Goal: Check status: Check status

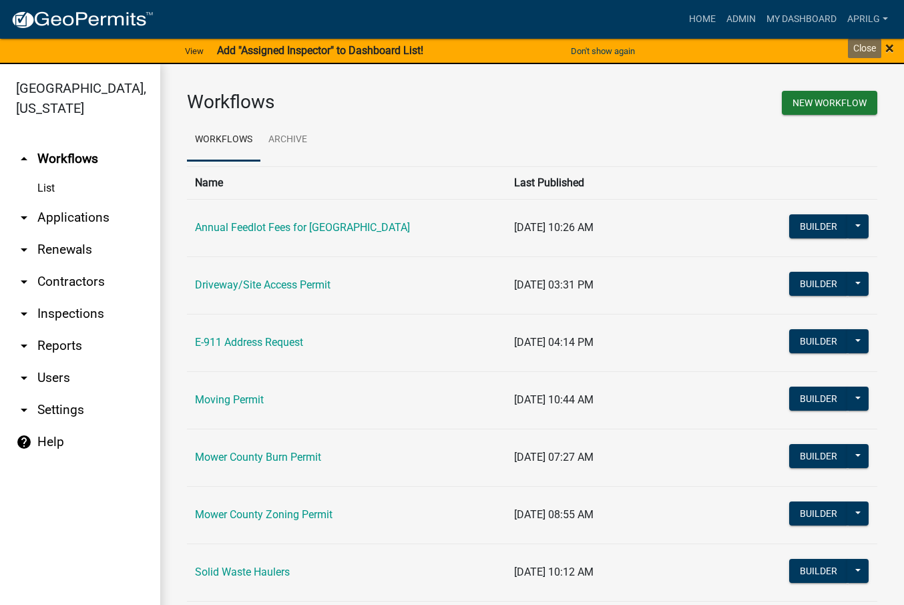
click at [891, 49] on span "×" at bounding box center [889, 48] width 9 height 19
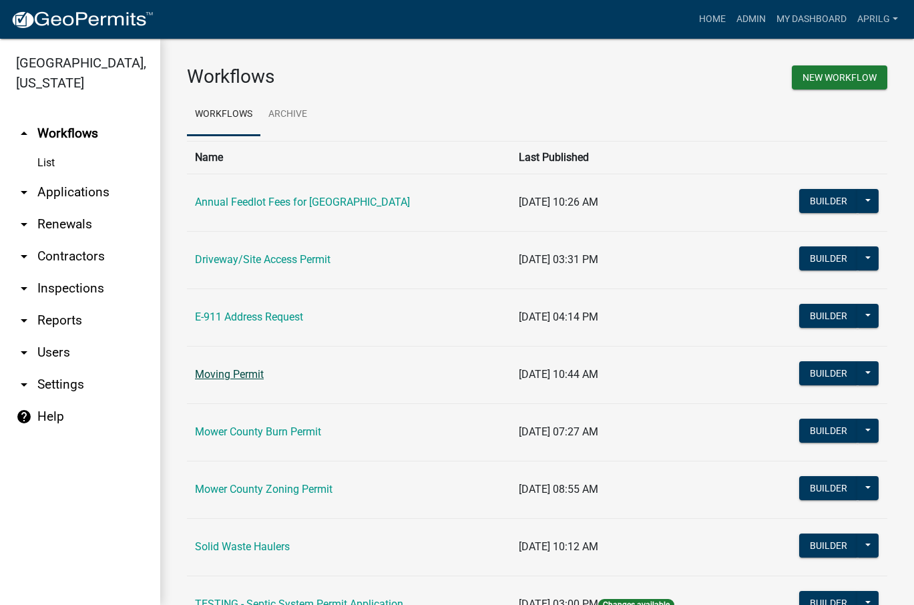
click at [239, 374] on link "Moving Permit" at bounding box center [229, 374] width 69 height 13
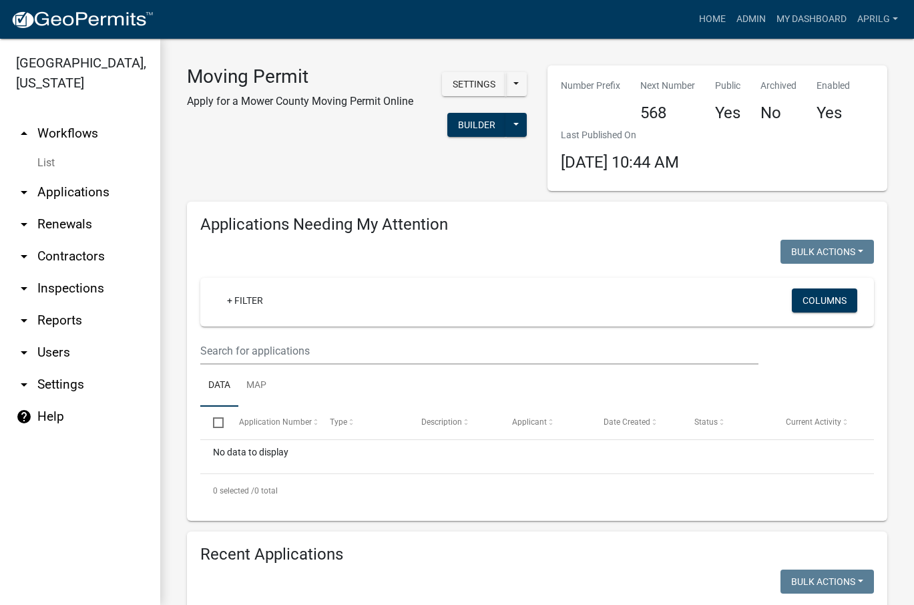
select select "1: 25"
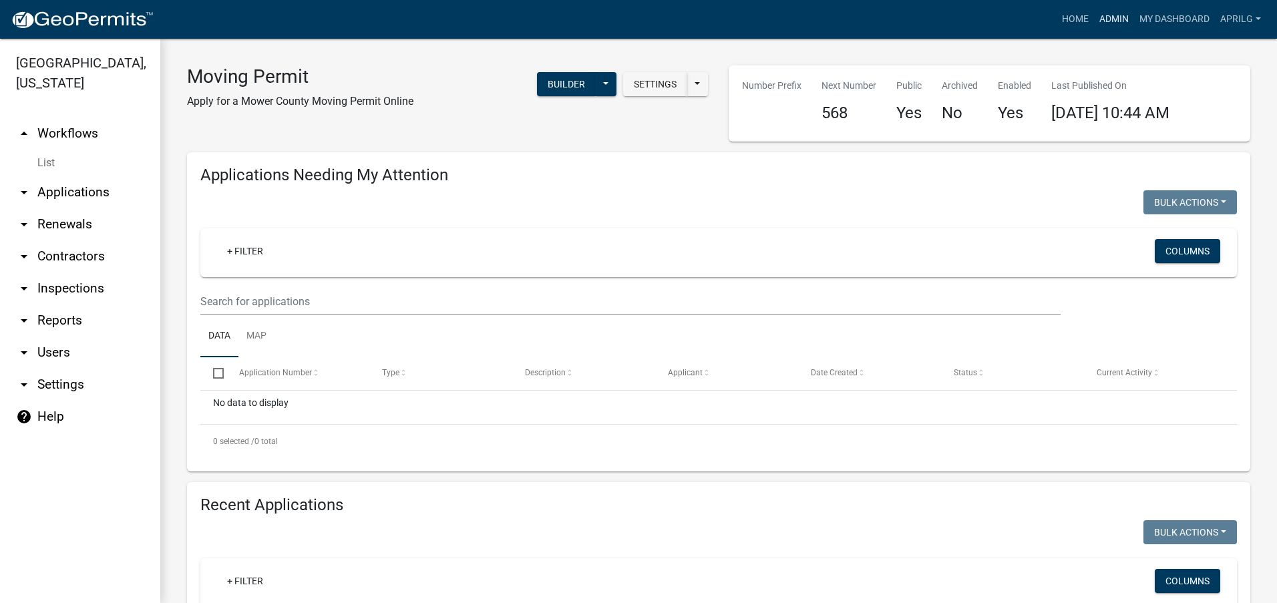
click at [903, 19] on link "Admin" at bounding box center [1114, 19] width 40 height 25
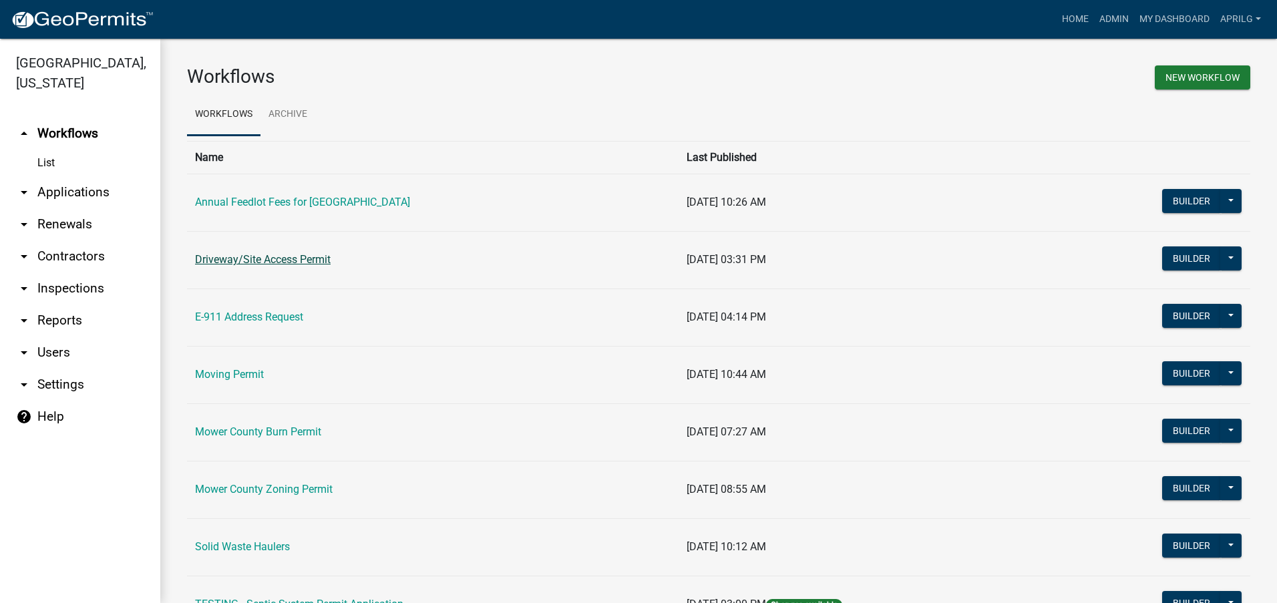
click at [252, 259] on link "Driveway/Site Access Permit" at bounding box center [263, 259] width 136 height 13
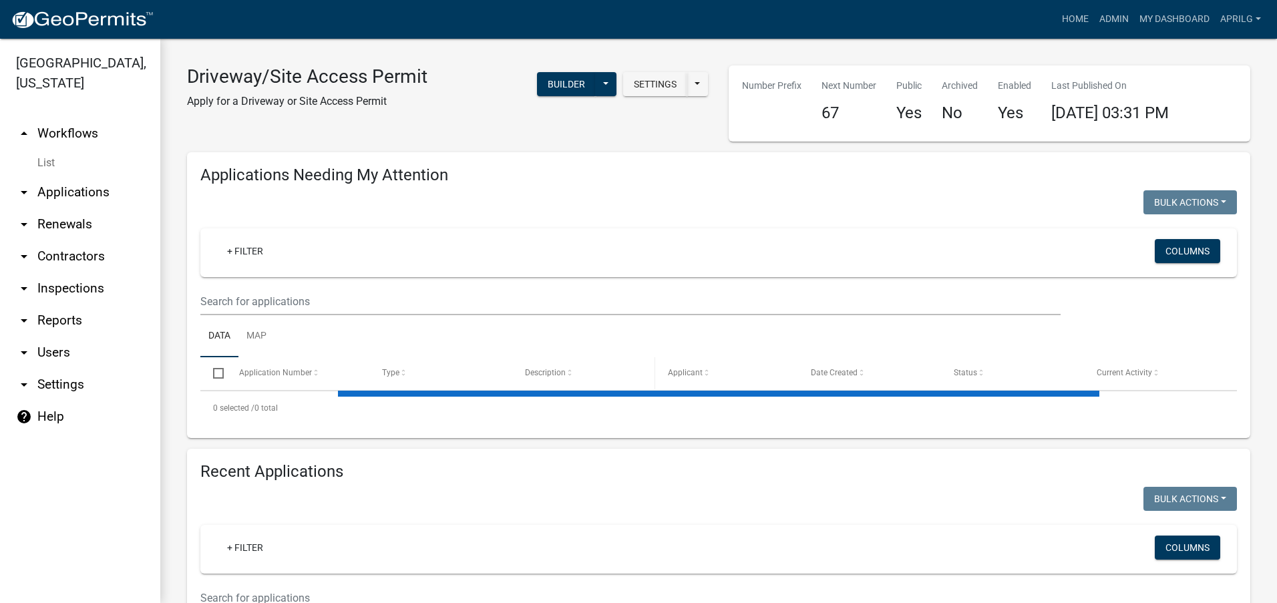
select select "1: 25"
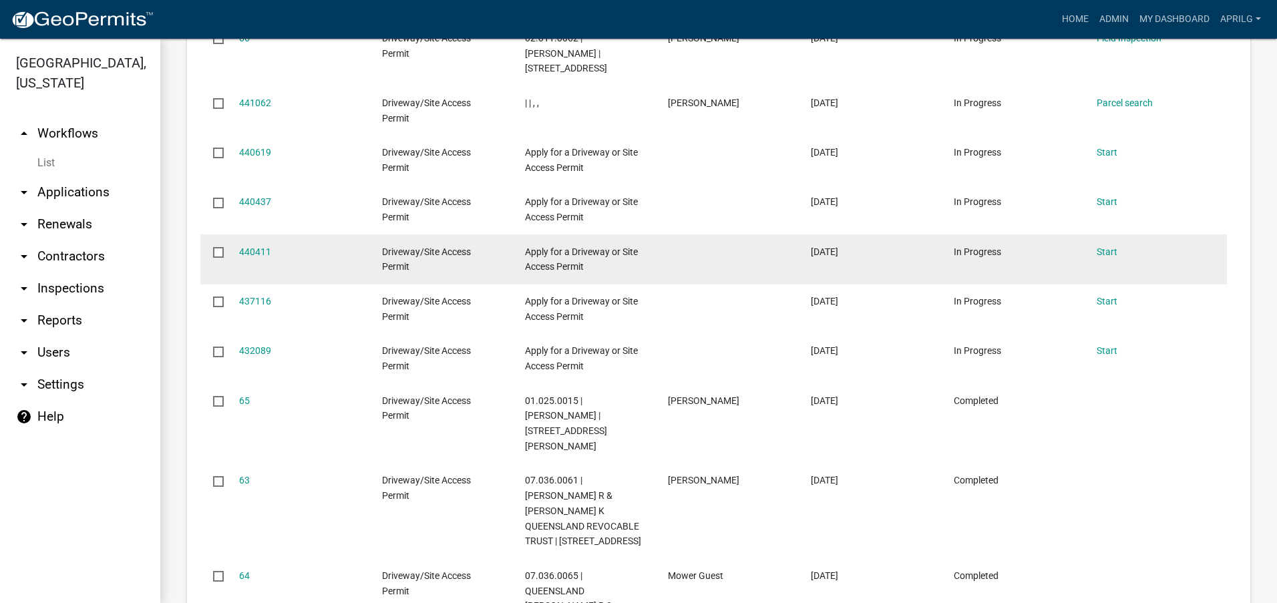
scroll to position [935, 0]
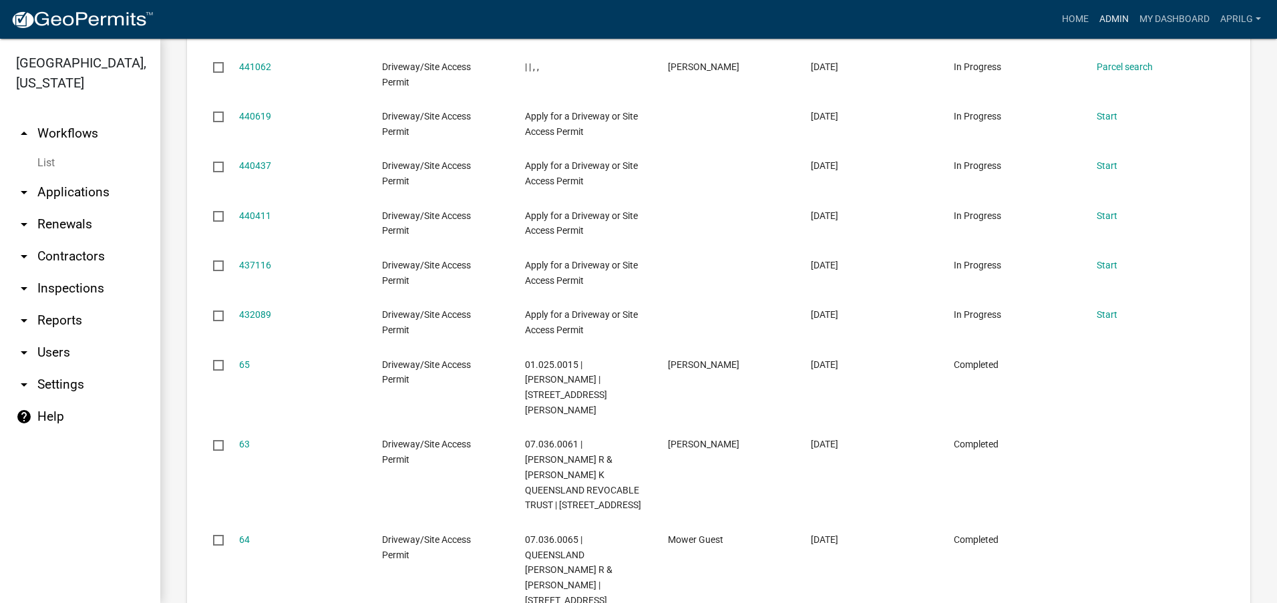
click at [903, 23] on link "Admin" at bounding box center [1114, 19] width 40 height 25
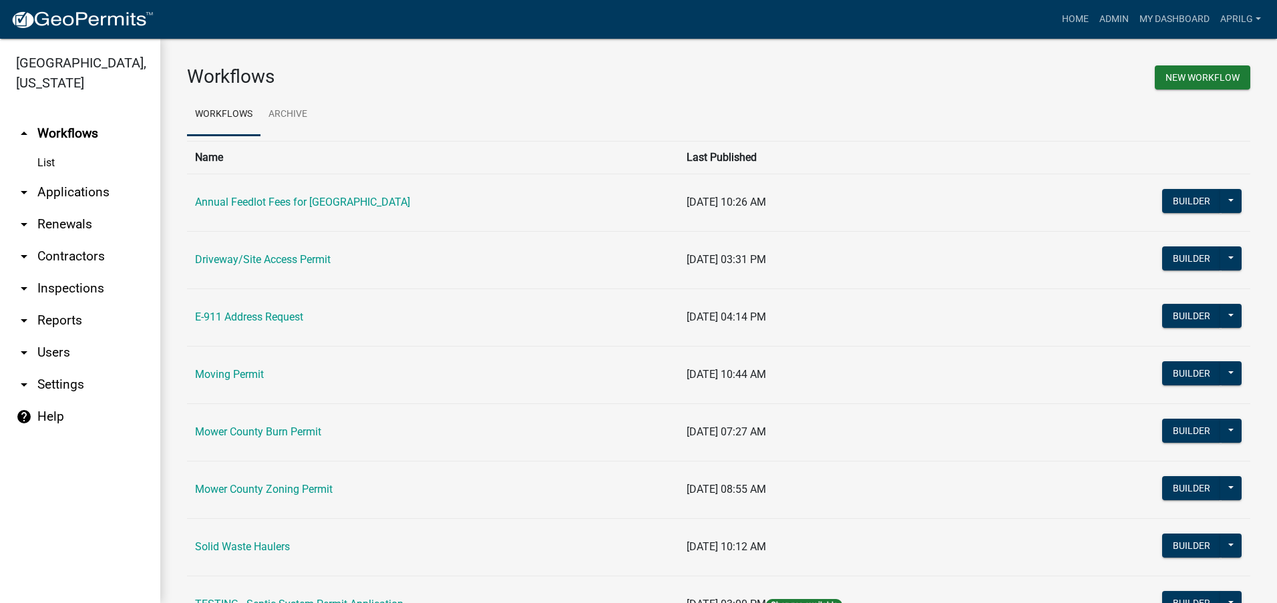
click at [236, 367] on td "Moving Permit" at bounding box center [432, 374] width 491 height 57
click at [236, 373] on link "Moving Permit" at bounding box center [229, 374] width 69 height 13
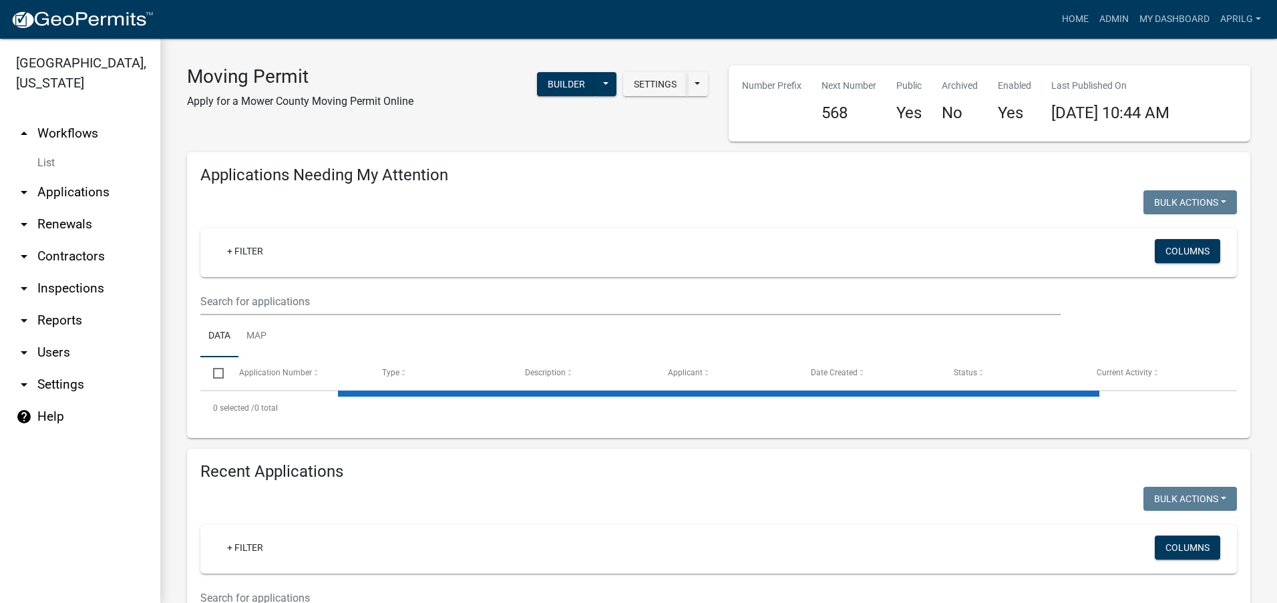
select select "1: 25"
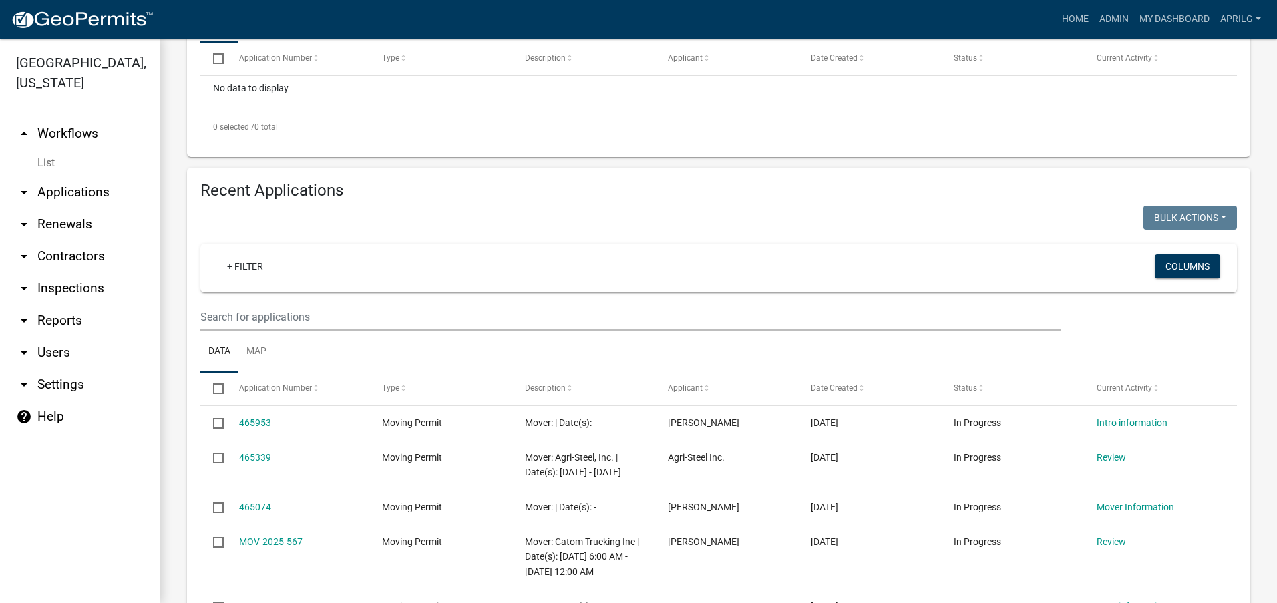
scroll to position [334, 0]
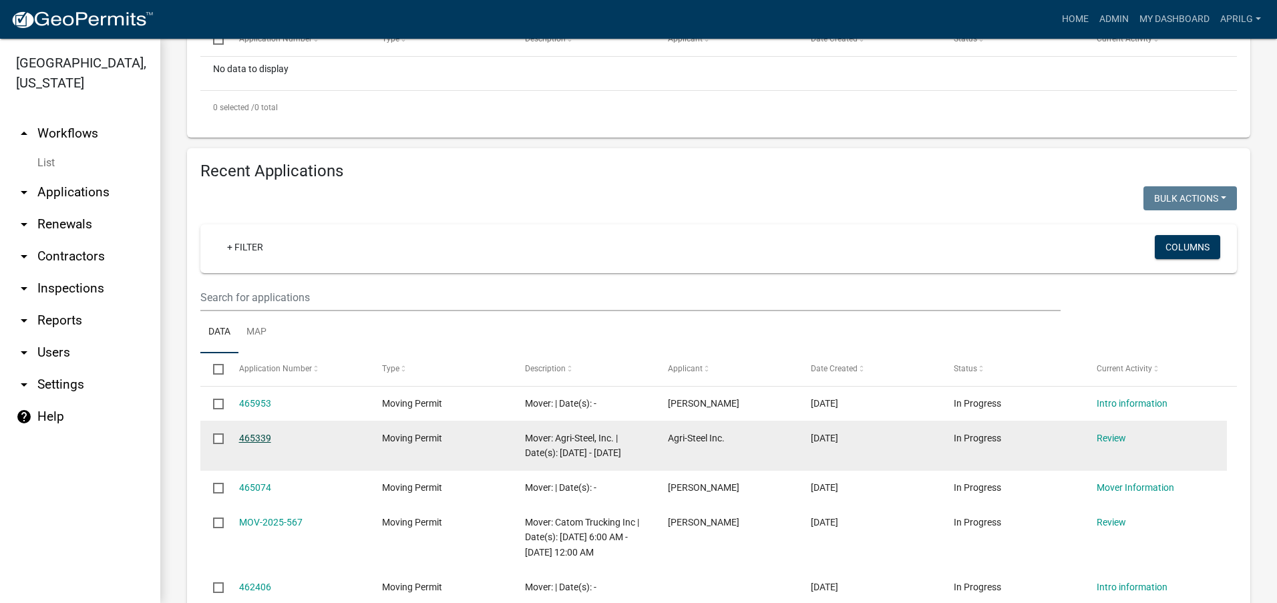
click at [263, 442] on link "465339" at bounding box center [255, 438] width 32 height 11
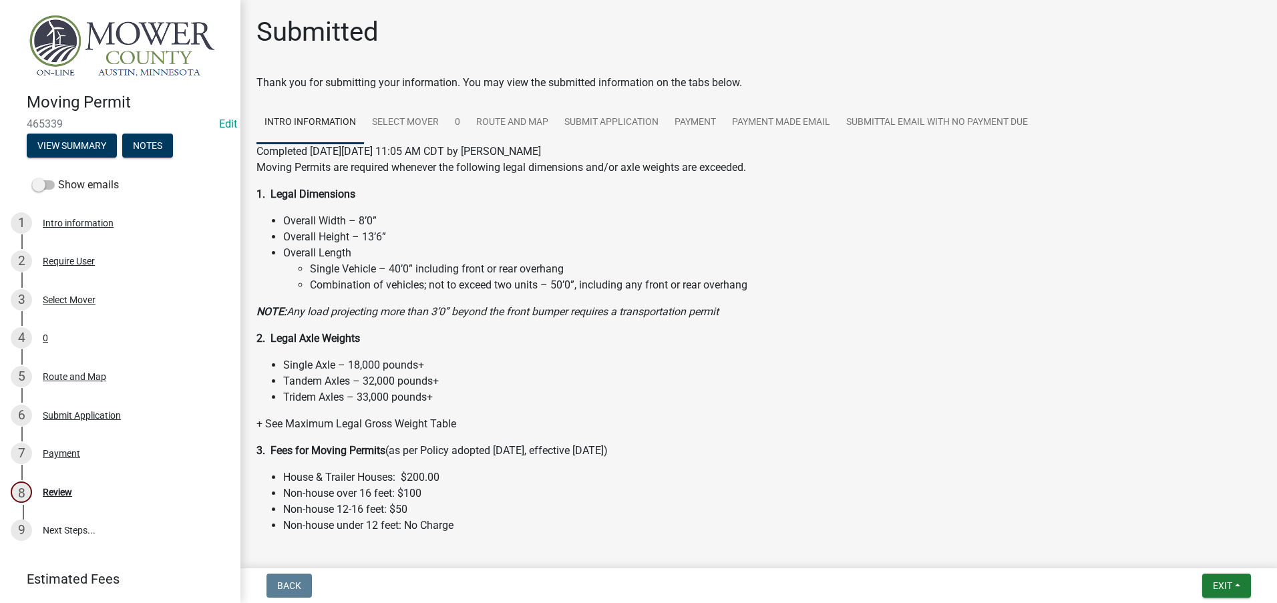
scroll to position [49, 0]
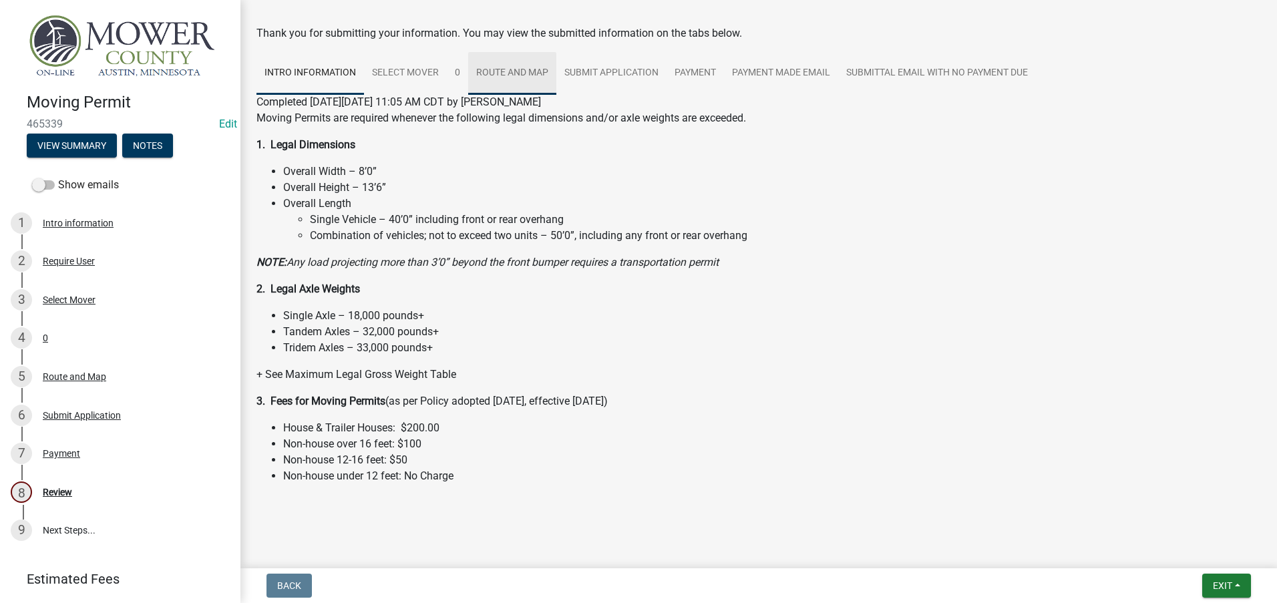
click at [513, 67] on link "Route and Map" at bounding box center [512, 73] width 88 height 43
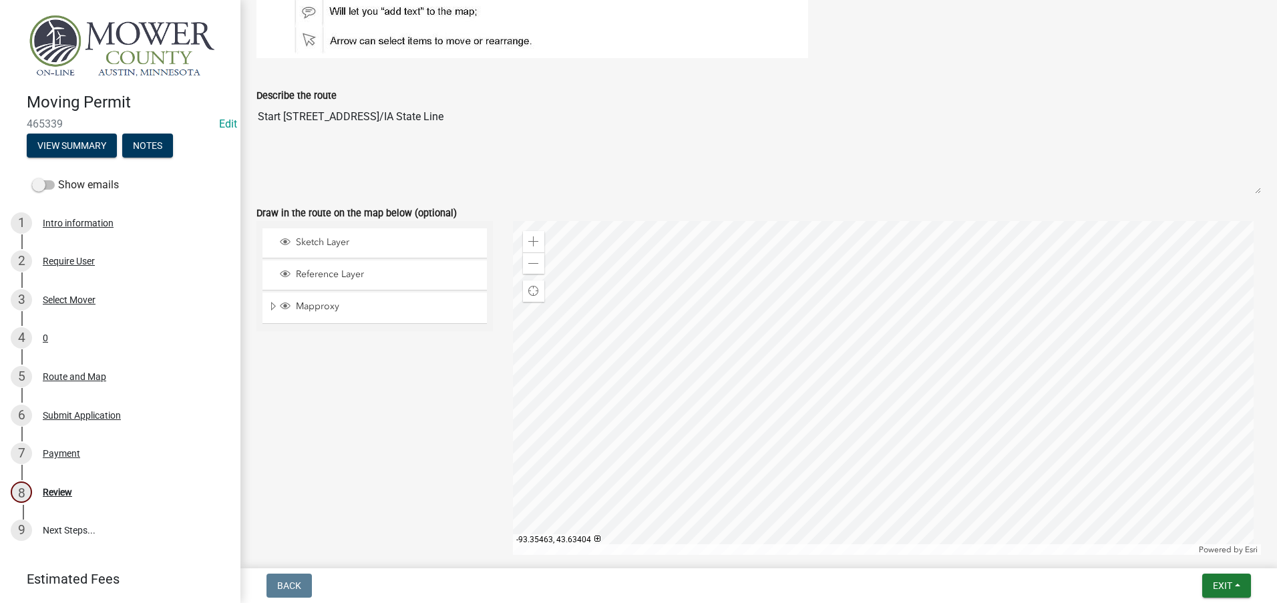
scroll to position [0, 0]
